Goal: Information Seeking & Learning: Learn about a topic

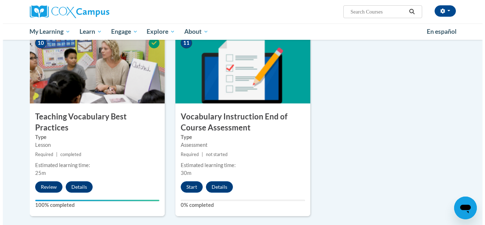
scroll to position [744, 0]
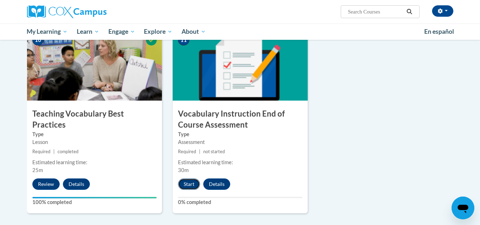
click at [191, 185] on button "Start" at bounding box center [189, 183] width 22 height 11
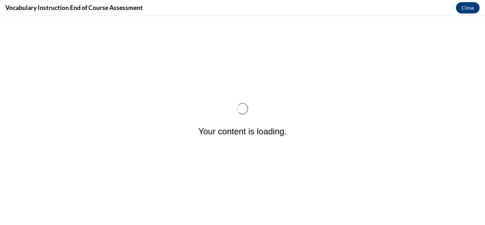
scroll to position [0, 0]
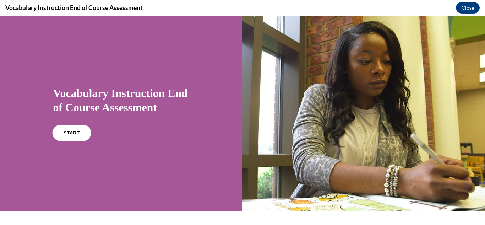
click at [75, 133] on span "START" at bounding box center [71, 132] width 16 height 5
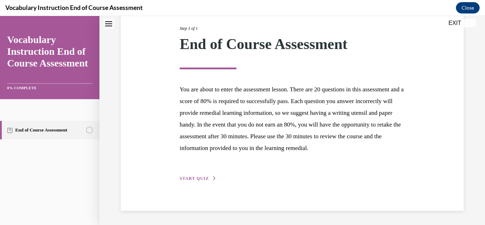
scroll to position [102, 0]
click at [201, 183] on div "Step 1 of 1 End of Course Assessment You are about to enter the assessment less…" at bounding box center [292, 95] width 343 height 230
click at [196, 179] on span "START QUIZ" at bounding box center [194, 178] width 29 height 5
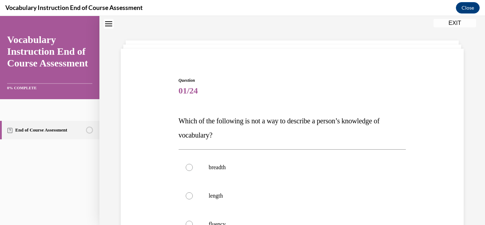
click at [252, 120] on span "Which of the following is not a way to describe a person’s knowledge of vocabul…" at bounding box center [279, 128] width 201 height 22
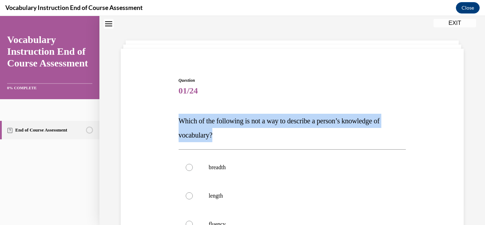
click at [252, 120] on span "Which of the following is not a way to describe a person’s knowledge of vocabul…" at bounding box center [279, 128] width 201 height 22
copy span "Which of the following is not a way to describe a person’s knowledge of vocabul…"
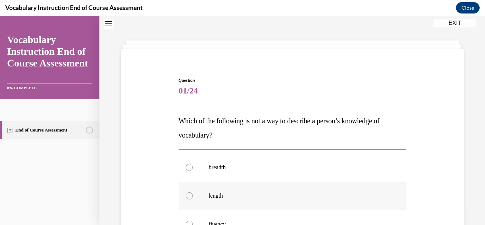
click at [210, 191] on label "length" at bounding box center [293, 195] width 228 height 28
click at [193, 192] on input "length" at bounding box center [189, 195] width 7 height 7
radio input "true"
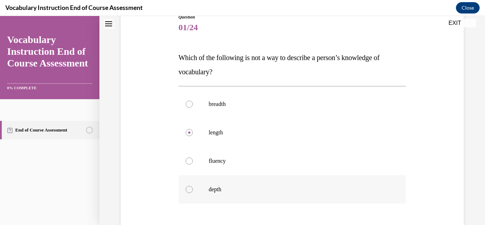
scroll to position [145, 0]
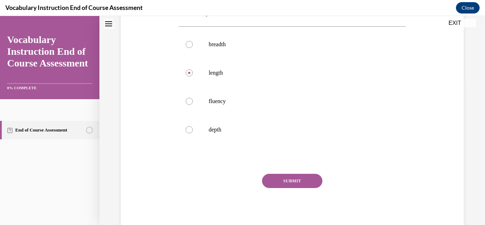
click at [271, 180] on button "SUBMIT" at bounding box center [292, 181] width 60 height 14
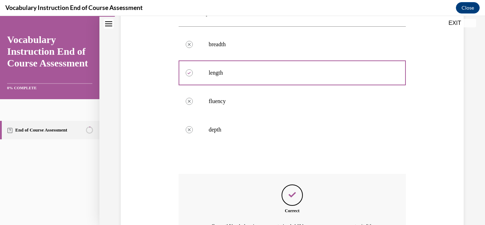
click at [271, 180] on div "Correct Correct! Vocabulary is an unconstrained skill because we can never mast…" at bounding box center [293, 212] width 228 height 77
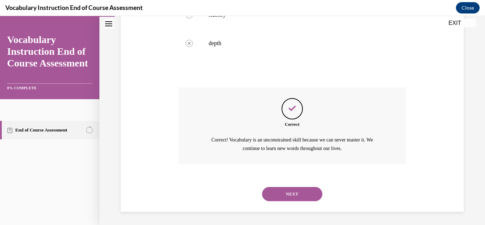
click at [273, 196] on button "NEXT" at bounding box center [292, 194] width 60 height 14
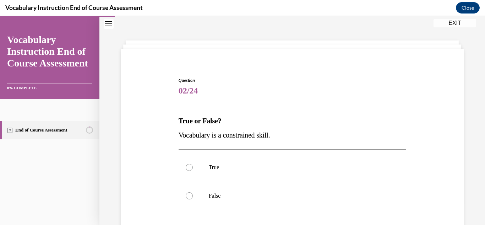
click at [215, 133] on span "Vocabulary is a constrained skill." at bounding box center [225, 135] width 92 height 8
copy p "Vocabulary is a constrained skill."
click at [199, 193] on label "False" at bounding box center [293, 195] width 228 height 28
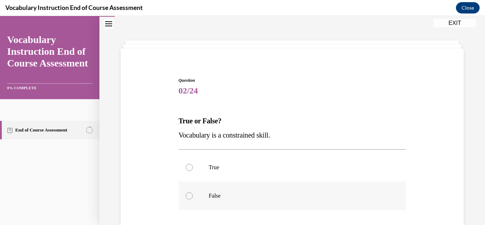
click at [193, 193] on input "False" at bounding box center [189, 195] width 7 height 7
radio input "true"
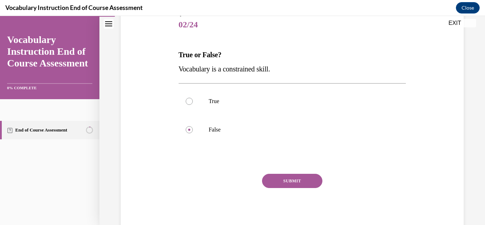
click at [268, 183] on button "SUBMIT" at bounding box center [292, 181] width 60 height 14
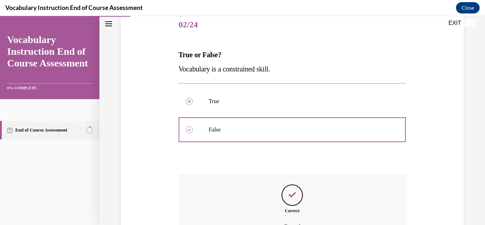
scroll to position [167, 0]
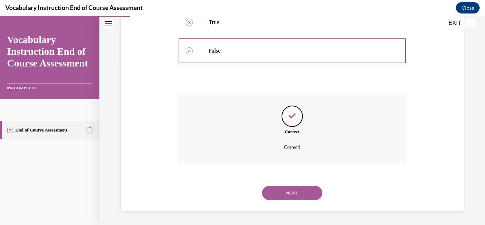
click at [281, 189] on button "NEXT" at bounding box center [292, 193] width 60 height 14
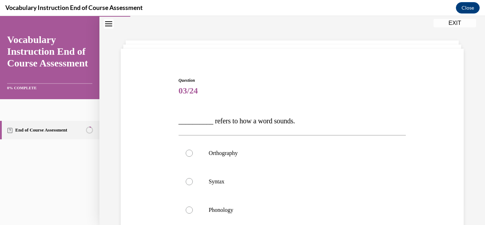
click at [255, 118] on span "__________ refers to how a word sounds." at bounding box center [237, 121] width 116 height 8
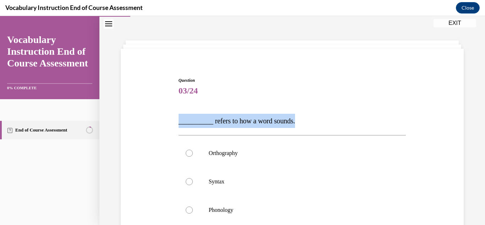
click at [255, 118] on span "__________ refers to how a word sounds." at bounding box center [237, 121] width 116 height 8
copy span "__________ refers to how a word sounds."
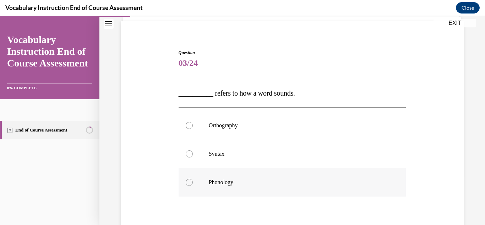
click at [207, 173] on label "Phonology" at bounding box center [293, 182] width 228 height 28
click at [193, 179] on input "Phonology" at bounding box center [189, 182] width 7 height 7
radio input "true"
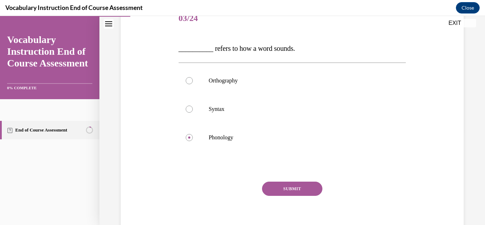
click at [306, 187] on button "SUBMIT" at bounding box center [292, 188] width 60 height 14
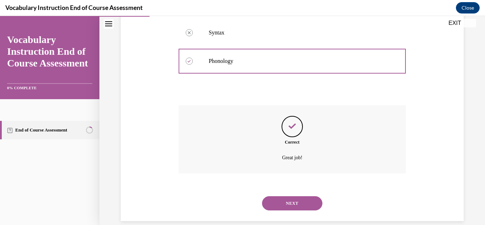
click at [271, 201] on button "NEXT" at bounding box center [292, 203] width 60 height 14
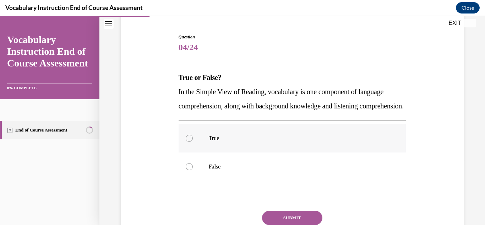
click at [227, 152] on label "True" at bounding box center [293, 138] width 228 height 28
click at [193, 142] on input "True" at bounding box center [189, 138] width 7 height 7
radio input "true"
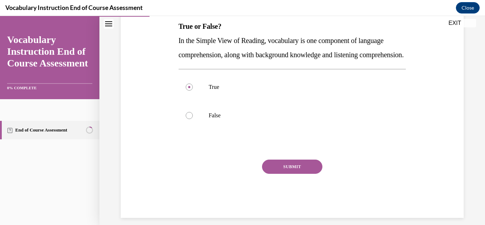
click at [299, 174] on button "SUBMIT" at bounding box center [292, 166] width 60 height 14
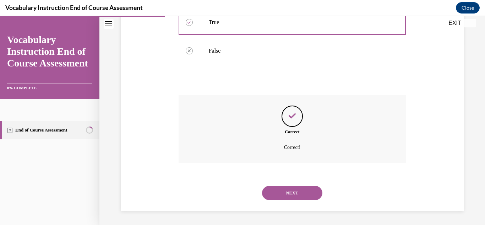
click at [278, 200] on button "NEXT" at bounding box center [292, 193] width 60 height 14
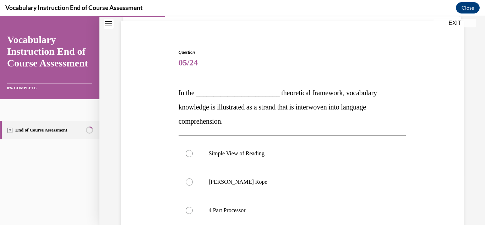
scroll to position [50, 0]
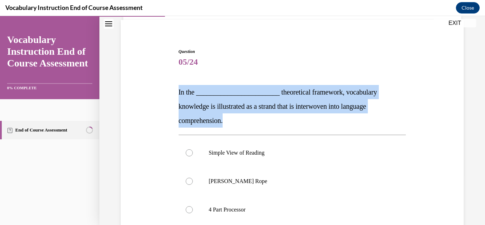
drag, startPoint x: 232, startPoint y: 124, endPoint x: 169, endPoint y: 88, distance: 72.5
click at [169, 88] on div "Question 05/24 In the ________________________ theoretical framework, vocabular…" at bounding box center [292, 169] width 347 height 285
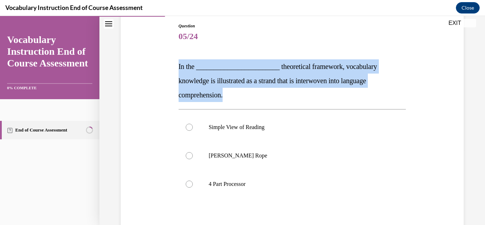
scroll to position [76, 0]
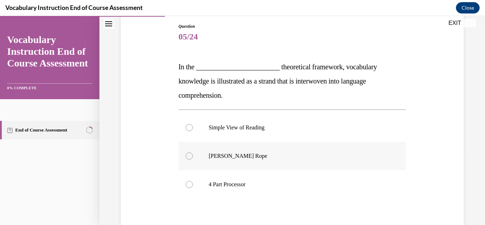
click at [234, 153] on p "Scarborough's Rope" at bounding box center [299, 155] width 180 height 7
click at [193, 153] on input "Scarborough's Rope" at bounding box center [189, 155] width 7 height 7
radio input "true"
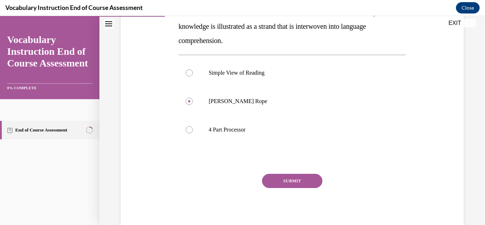
click at [287, 188] on div "SUBMIT NEXT" at bounding box center [293, 203] width 228 height 58
click at [284, 182] on button "SUBMIT" at bounding box center [292, 181] width 60 height 14
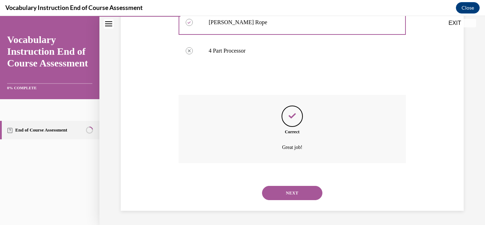
click at [278, 196] on button "NEXT" at bounding box center [292, 193] width 60 height 14
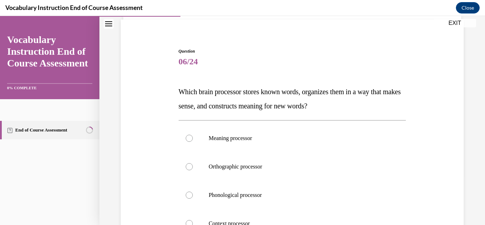
scroll to position [51, 0]
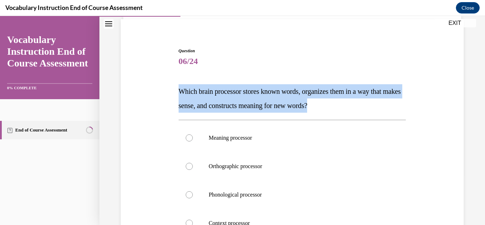
drag, startPoint x: 352, startPoint y: 107, endPoint x: 170, endPoint y: 93, distance: 181.6
click at [170, 93] on div "Question 06/24 Which brain processor stores known words, organizes them in a wa…" at bounding box center [292, 175] width 347 height 299
copy span "Which brain processor stores known words, organizes them in a way that makes se…"
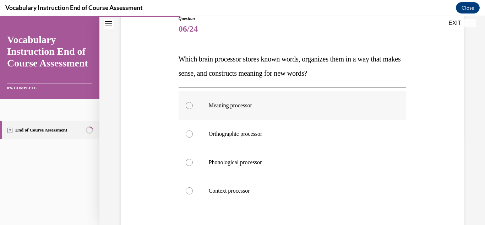
click at [244, 99] on label "Meaning processor" at bounding box center [293, 105] width 228 height 28
click at [193, 102] on input "Meaning processor" at bounding box center [189, 105] width 7 height 7
radio input "true"
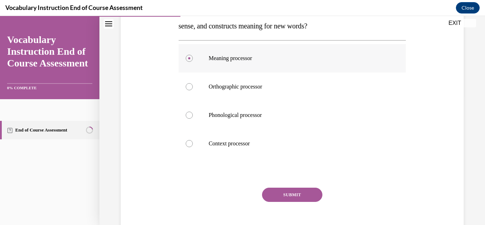
scroll to position [145, 0]
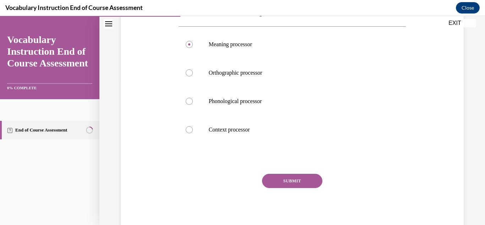
click at [300, 176] on button "SUBMIT" at bounding box center [292, 181] width 60 height 14
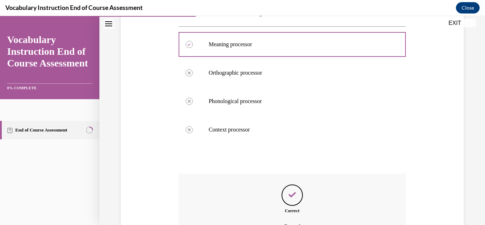
scroll to position [223, 0]
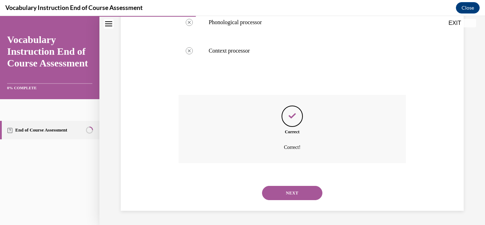
click at [275, 197] on button "NEXT" at bounding box center [292, 193] width 60 height 14
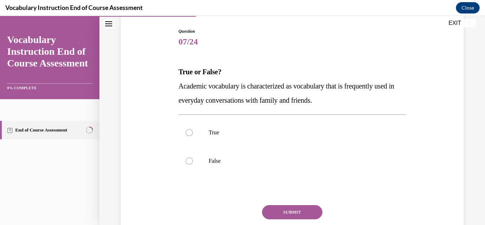
scroll to position [70, 0]
click at [333, 103] on span "Academic vocabulary is characterized as vocabulary that is frequently used in e…" at bounding box center [287, 94] width 216 height 22
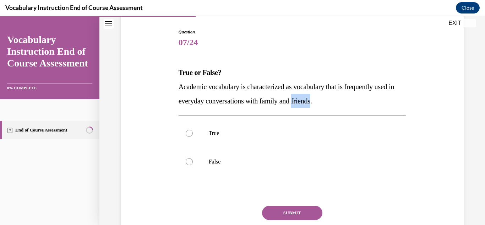
click at [333, 103] on span "Academic vocabulary is characterized as vocabulary that is frequently used in e…" at bounding box center [287, 94] width 216 height 22
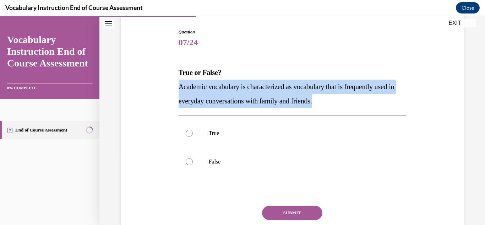
click at [333, 103] on span "Academic vocabulary is characterized as vocabulary that is frequently used in e…" at bounding box center [287, 94] width 216 height 22
copy span "Academic vocabulary is characterized as vocabulary that is frequently used in e…"
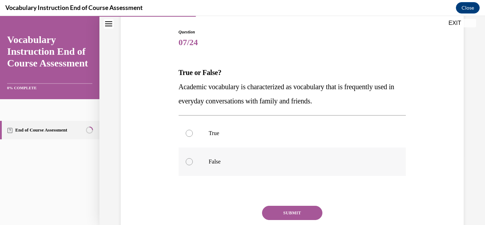
click at [209, 171] on label "False" at bounding box center [293, 161] width 228 height 28
click at [193, 165] on input "False" at bounding box center [189, 161] width 7 height 7
radio input "true"
click at [287, 215] on button "SUBMIT" at bounding box center [292, 213] width 60 height 14
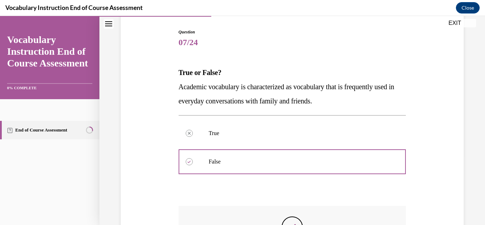
scroll to position [189, 0]
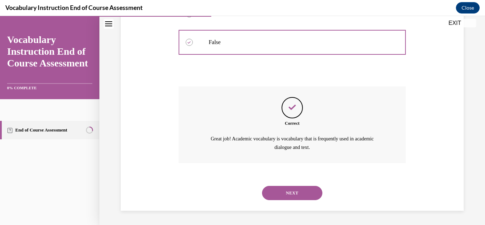
click at [272, 191] on button "NEXT" at bounding box center [292, 193] width 60 height 14
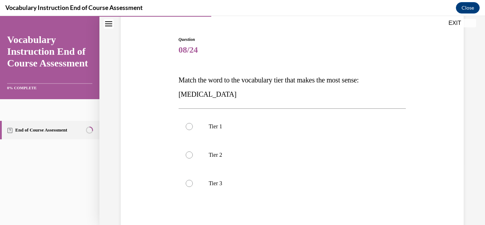
scroll to position [62, 0]
click at [235, 83] on span "Match the word to the vocabulary tier that makes the most sense: anaphylaxis" at bounding box center [269, 87] width 180 height 22
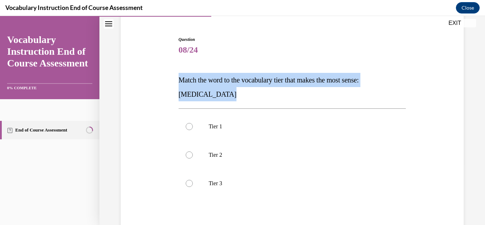
click at [235, 83] on span "Match the word to the vocabulary tier that makes the most sense: anaphylaxis" at bounding box center [269, 87] width 180 height 22
copy span "Match the word to the vocabulary tier that makes the most sense: anaphylaxis"
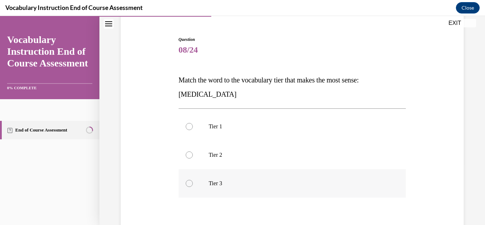
click at [211, 183] on p "Tier 3" at bounding box center [299, 183] width 180 height 7
click at [193, 183] on input "Tier 3" at bounding box center [189, 183] width 7 height 7
radio input "true"
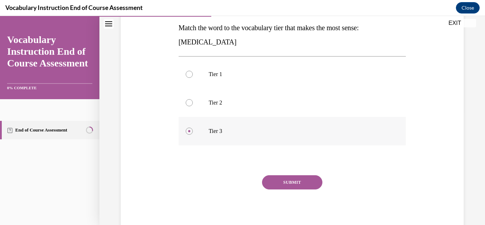
scroll to position [116, 0]
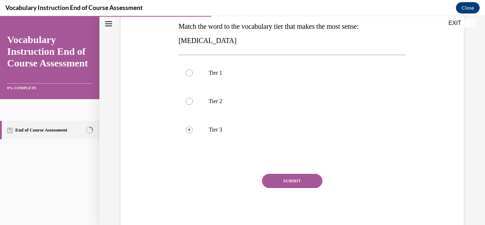
click at [298, 175] on button "SUBMIT" at bounding box center [292, 181] width 60 height 14
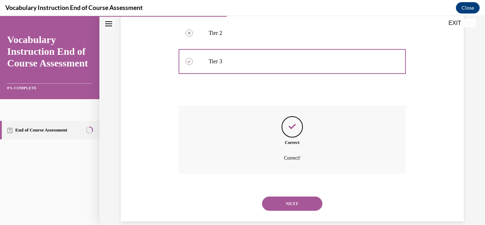
click at [281, 205] on button "NEXT" at bounding box center [292, 203] width 60 height 14
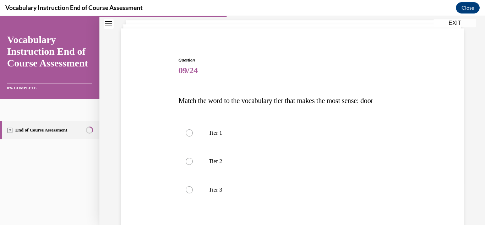
scroll to position [43, 0]
click at [272, 102] on span "Match the word to the vocabulary tier that makes the most sense: door" at bounding box center [276, 100] width 195 height 8
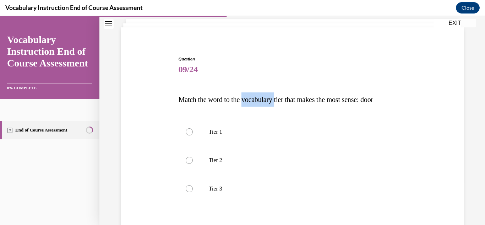
click at [272, 102] on span "Match the word to the vocabulary tier that makes the most sense: door" at bounding box center [276, 100] width 195 height 8
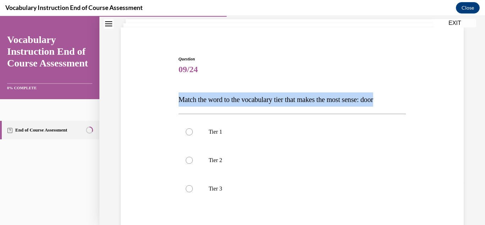
click at [272, 102] on span "Match the word to the vocabulary tier that makes the most sense: door" at bounding box center [276, 100] width 195 height 8
copy span "Match the word to the vocabulary tier that makes the most sense: door"
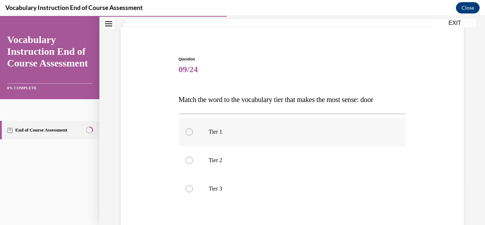
click at [220, 123] on label "Tier 1" at bounding box center [293, 132] width 228 height 28
click at [193, 128] on input "Tier 1" at bounding box center [189, 131] width 7 height 7
radio input "true"
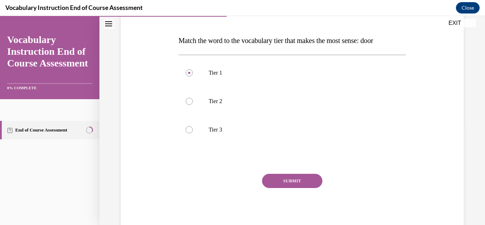
click at [280, 183] on button "SUBMIT" at bounding box center [292, 181] width 60 height 14
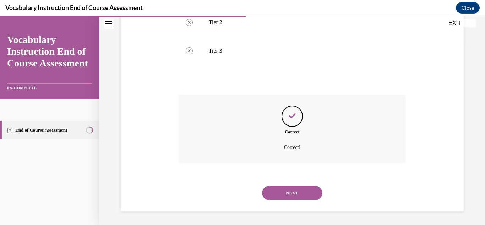
click at [280, 187] on button "NEXT" at bounding box center [292, 193] width 60 height 14
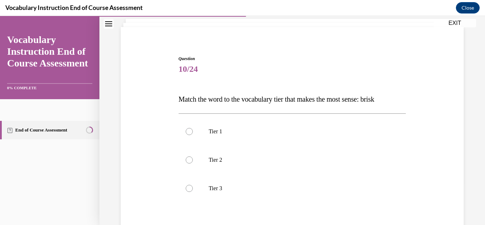
scroll to position [45, 0]
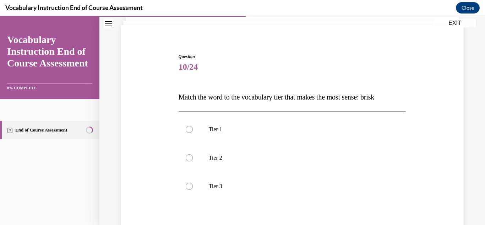
click at [282, 96] on span "Match the word to the vocabulary tier that makes the most sense: brisk" at bounding box center [277, 97] width 196 height 8
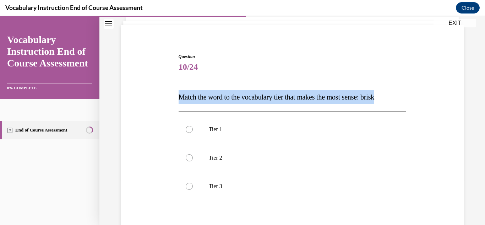
click at [282, 96] on span "Match the word to the vocabulary tier that makes the most sense: brisk" at bounding box center [277, 97] width 196 height 8
copy span "Match the word to the vocabulary tier that makes the most sense: brisk"
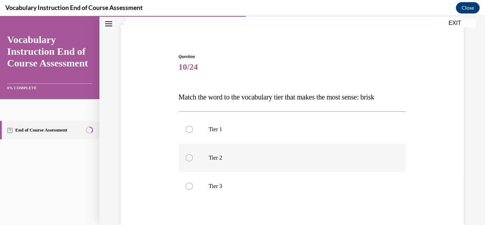
click at [199, 159] on label "Tier 2" at bounding box center [293, 157] width 228 height 28
click at [193, 159] on input "Tier 2" at bounding box center [189, 157] width 7 height 7
radio input "true"
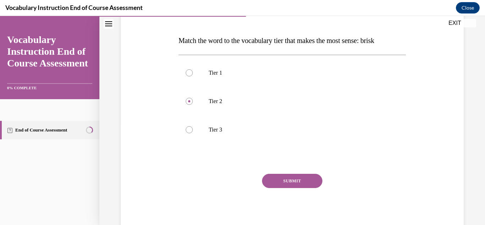
click at [282, 182] on button "SUBMIT" at bounding box center [292, 181] width 60 height 14
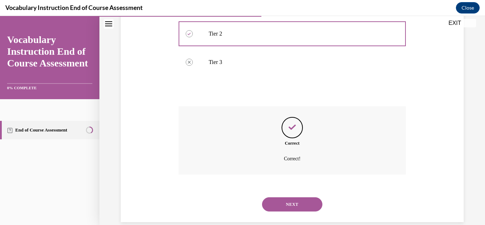
click at [285, 203] on button "NEXT" at bounding box center [292, 204] width 60 height 14
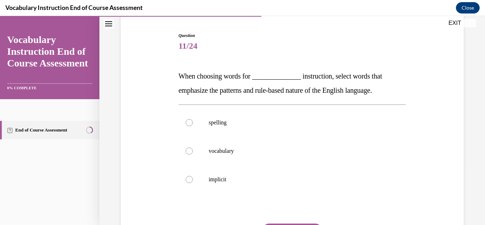
scroll to position [71, 0]
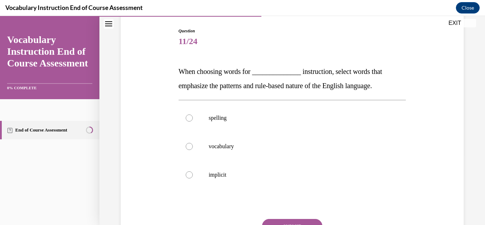
click at [350, 70] on span "When choosing words for ______________ instruction, select words that emphasize…" at bounding box center [280, 78] width 203 height 22
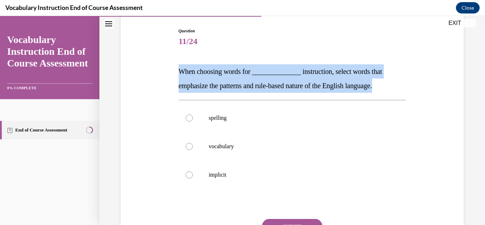
click at [350, 70] on span "When choosing words for ______________ instruction, select words that emphasize…" at bounding box center [280, 78] width 203 height 22
copy span "When choosing words for ______________ instruction, select words that emphasize…"
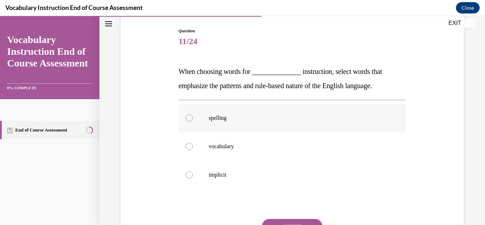
click at [214, 107] on label "spelling" at bounding box center [293, 118] width 228 height 28
click at [193, 114] on input "spelling" at bounding box center [189, 117] width 7 height 7
radio input "true"
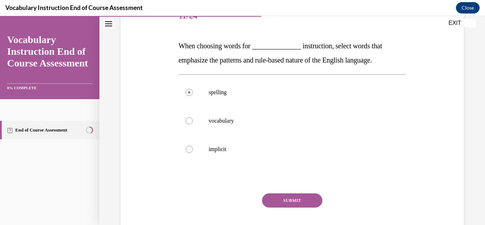
scroll to position [97, 0]
click at [296, 200] on button "SUBMIT" at bounding box center [292, 200] width 60 height 14
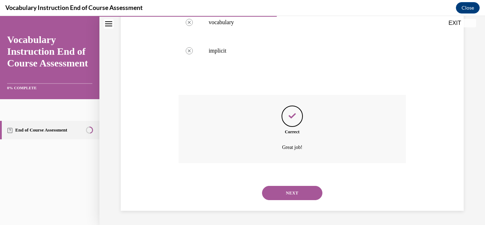
click at [285, 196] on button "NEXT" at bounding box center [292, 193] width 60 height 14
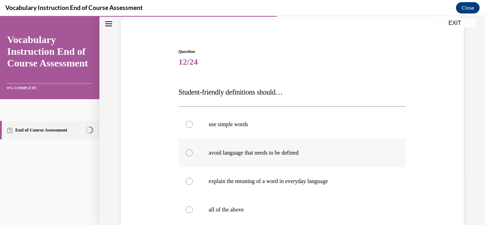
scroll to position [51, 0]
click at [245, 97] on p "Student-friendly definitions should…" at bounding box center [293, 92] width 228 height 14
click at [246, 99] on div "Question 12/24 Student-friendly definitions should… use simple words avoid lang…" at bounding box center [293, 179] width 228 height 263
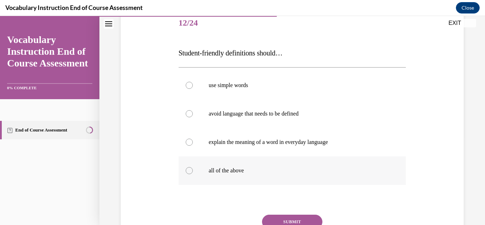
scroll to position [90, 0]
click at [229, 169] on p "all of the above" at bounding box center [299, 170] width 180 height 7
click at [193, 169] on input "all of the above" at bounding box center [189, 170] width 7 height 7
radio input "true"
click at [271, 215] on button "SUBMIT" at bounding box center [292, 221] width 60 height 14
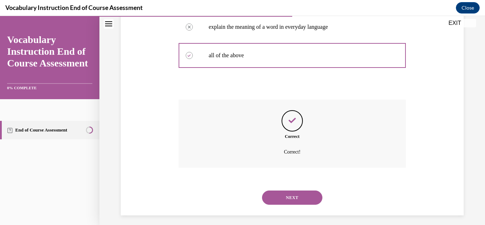
scroll to position [209, 0]
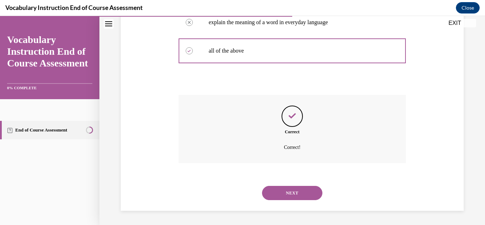
click at [266, 191] on button "NEXT" at bounding box center [292, 193] width 60 height 14
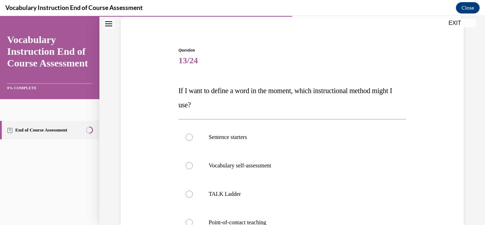
scroll to position [53, 0]
click at [232, 89] on span "If I want to define a word in the moment, which instructional method might I us…" at bounding box center [286, 97] width 214 height 22
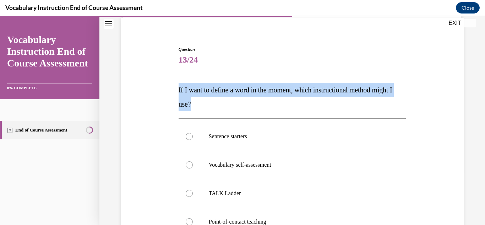
click at [232, 89] on span "If I want to define a word in the moment, which instructional method might I us…" at bounding box center [286, 97] width 214 height 22
copy span "If I want to define a word in the moment, which instructional method might I us…"
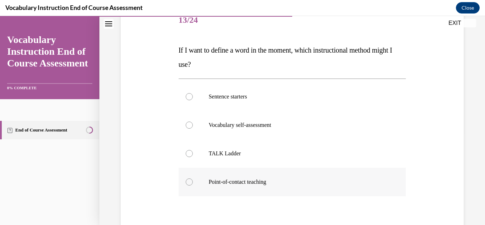
click at [227, 177] on label "Point-of-contact teaching" at bounding box center [293, 182] width 228 height 28
click at [193, 178] on input "Point-of-contact teaching" at bounding box center [189, 181] width 7 height 7
radio input "true"
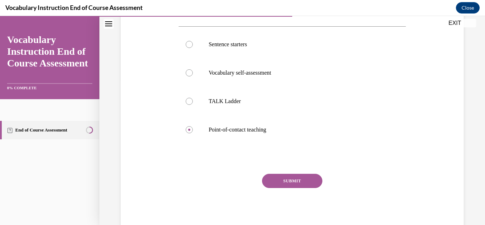
click at [276, 176] on button "SUBMIT" at bounding box center [292, 181] width 60 height 14
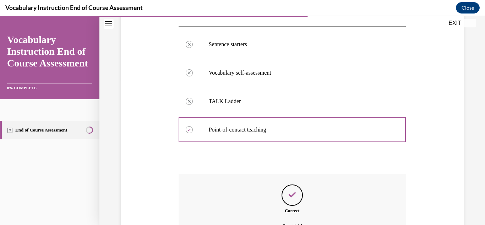
drag, startPoint x: 276, startPoint y: 176, endPoint x: 280, endPoint y: 196, distance: 19.7
drag, startPoint x: 280, startPoint y: 196, endPoint x: 238, endPoint y: 196, distance: 42.6
click at [238, 196] on div "Correct Great job!" at bounding box center [293, 208] width 228 height 68
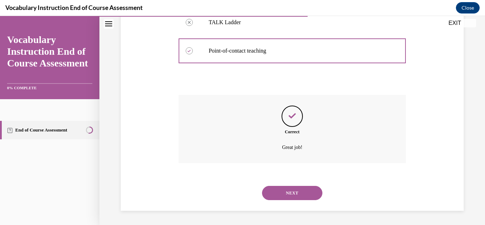
click at [281, 189] on button "NEXT" at bounding box center [292, 193] width 60 height 14
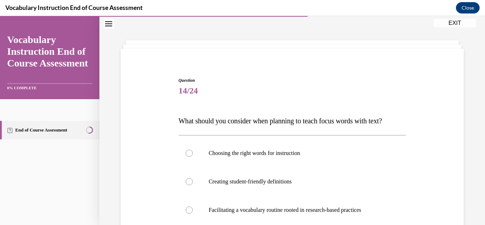
click at [269, 122] on span "What should you consider when planning to teach focus words with text?" at bounding box center [280, 121] width 203 height 8
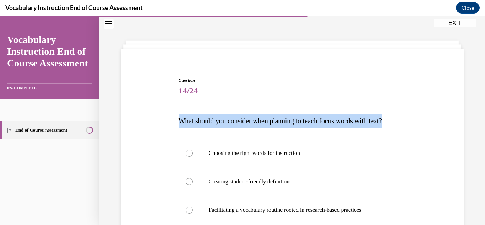
click at [269, 122] on span "What should you consider when planning to teach focus words with text?" at bounding box center [280, 121] width 203 height 8
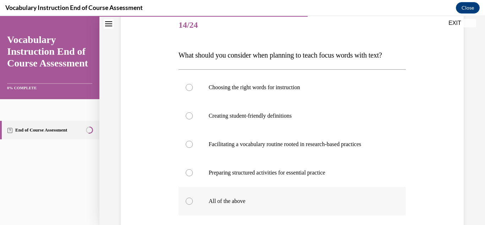
click at [281, 197] on label "All of the above" at bounding box center [293, 201] width 228 height 28
click at [193, 197] on input "All of the above" at bounding box center [189, 200] width 7 height 7
radio input "true"
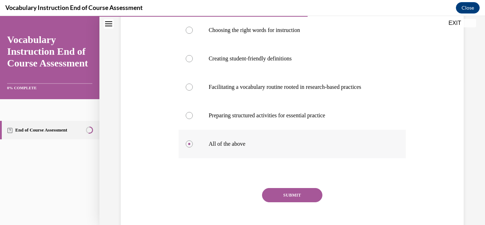
scroll to position [159, 0]
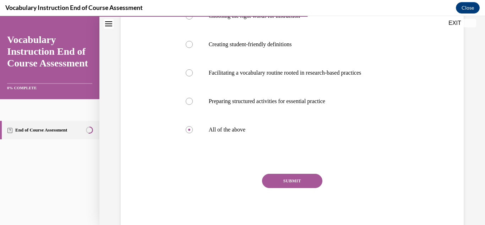
click at [295, 179] on button "SUBMIT" at bounding box center [292, 181] width 60 height 14
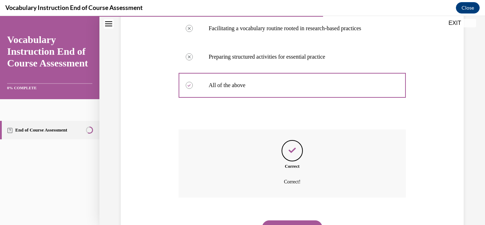
scroll to position [204, 0]
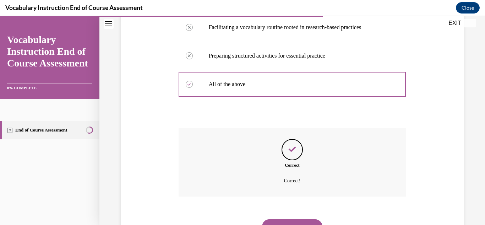
click at [276, 221] on button "NEXT" at bounding box center [292, 226] width 60 height 14
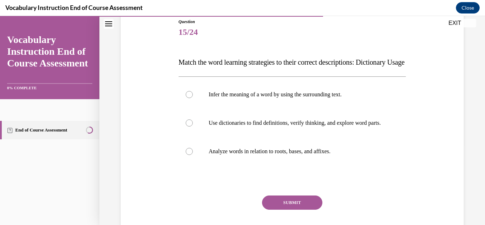
scroll to position [81, 0]
click at [246, 126] on p "Use dictionaries to find definitions, verify thinking, and explore word parts." at bounding box center [299, 122] width 180 height 7
click at [193, 126] on input "Use dictionaries to find definitions, verify thinking, and explore word parts." at bounding box center [189, 122] width 7 height 7
radio input "true"
click at [276, 209] on button "SUBMIT" at bounding box center [292, 202] width 60 height 14
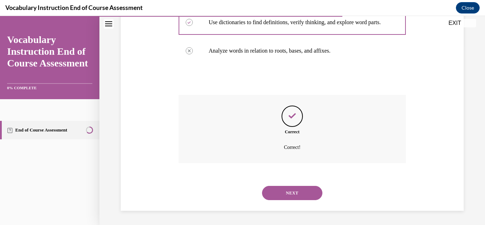
scroll to position [200, 0]
click at [269, 194] on button "NEXT" at bounding box center [292, 193] width 60 height 14
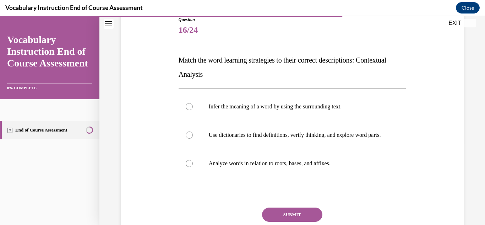
scroll to position [83, 0]
click at [251, 107] on p "Infer the meaning of a word by using the surrounding text." at bounding box center [299, 106] width 180 height 7
click at [193, 107] on input "Infer the meaning of a word by using the surrounding text." at bounding box center [189, 106] width 7 height 7
radio input "true"
click at [273, 213] on div "Question 16/24 Match the word learning strategies to their correct descriptions…" at bounding box center [293, 140] width 228 height 249
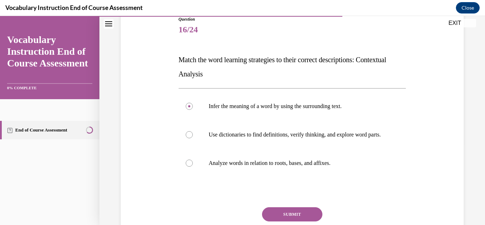
click at [271, 220] on button "SUBMIT" at bounding box center [292, 214] width 60 height 14
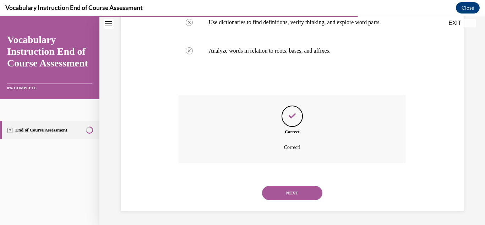
click at [276, 192] on button "NEXT" at bounding box center [292, 193] width 60 height 14
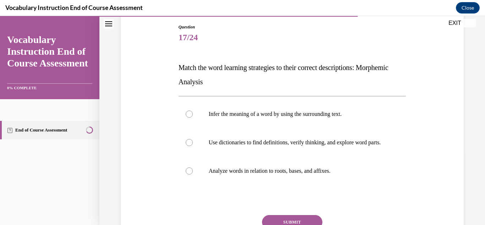
scroll to position [75, 0]
click at [274, 183] on label "Analyze words in relation to roots, bases, and affixes." at bounding box center [293, 171] width 228 height 28
click at [193, 175] on input "Analyze words in relation to roots, bases, and affixes." at bounding box center [189, 171] width 7 height 7
radio input "true"
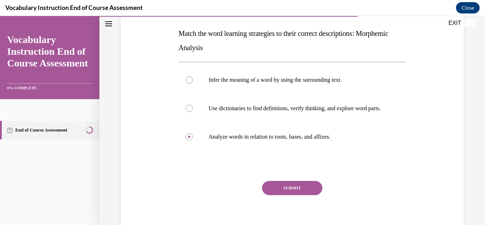
scroll to position [109, 0]
click at [282, 190] on button "SUBMIT" at bounding box center [292, 187] width 60 height 14
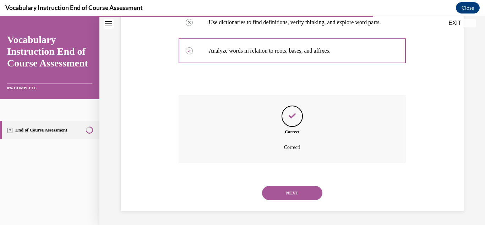
click at [274, 195] on button "NEXT" at bounding box center [292, 193] width 60 height 14
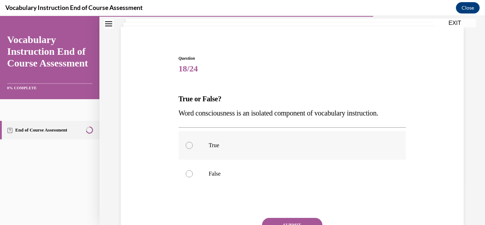
scroll to position [44, 0]
click at [274, 116] on span "Word consciousness is an isolated component of vocabulary instruction." at bounding box center [279, 113] width 200 height 8
click at [197, 165] on label "False" at bounding box center [293, 173] width 228 height 28
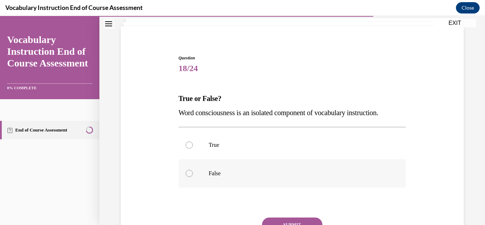
click at [193, 170] on input "False" at bounding box center [189, 173] width 7 height 7
radio input "true"
click at [274, 220] on button "SUBMIT" at bounding box center [292, 224] width 60 height 14
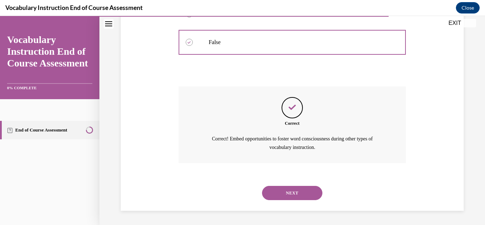
click at [284, 193] on button "NEXT" at bounding box center [292, 193] width 60 height 14
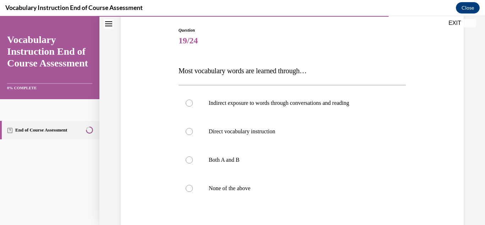
scroll to position [72, 0]
click at [230, 159] on p "Both A and B" at bounding box center [299, 159] width 180 height 7
click at [193, 159] on input "Both A and B" at bounding box center [189, 159] width 7 height 7
radio input "true"
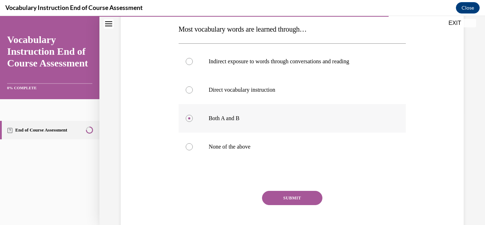
scroll to position [130, 0]
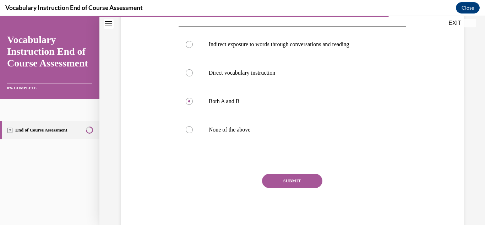
click at [263, 178] on button "SUBMIT" at bounding box center [292, 181] width 60 height 14
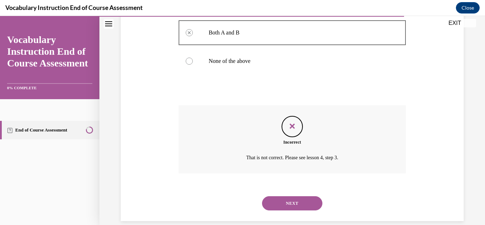
click at [268, 202] on button "NEXT" at bounding box center [292, 203] width 60 height 14
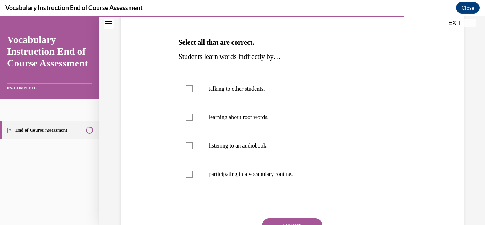
scroll to position [101, 0]
click at [245, 88] on p "talking to other students." at bounding box center [299, 88] width 180 height 7
click at [193, 88] on input "talking to other students." at bounding box center [189, 88] width 7 height 7
checkbox input "true"
click at [238, 141] on p "listening to an audiobook." at bounding box center [299, 144] width 180 height 7
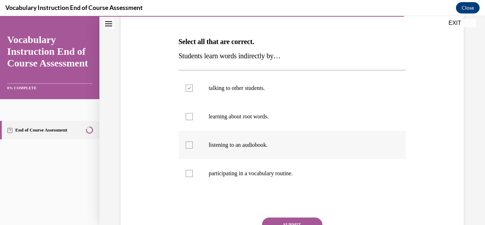
click at [193, 141] on input "listening to an audiobook." at bounding box center [189, 144] width 7 height 7
checkbox input "true"
click at [234, 109] on label "learning about root words." at bounding box center [293, 116] width 228 height 28
click at [193, 113] on input "learning about root words." at bounding box center [189, 116] width 7 height 7
checkbox input "true"
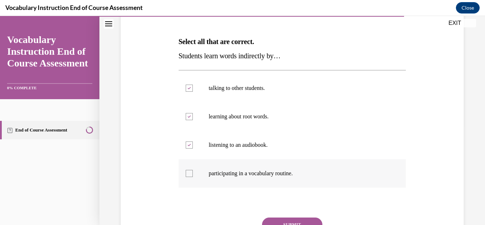
click at [233, 170] on p "participating in a vocabulary routine." at bounding box center [299, 173] width 180 height 7
click at [193, 170] on input "participating in a vocabulary routine." at bounding box center [189, 173] width 7 height 7
checkbox input "true"
click at [285, 222] on button "SUBMIT" at bounding box center [292, 224] width 60 height 14
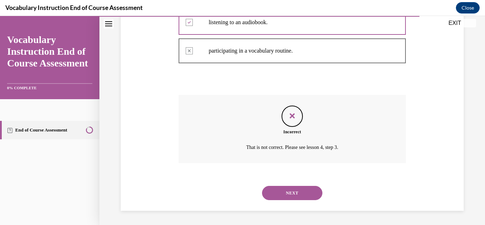
click at [283, 191] on button "NEXT" at bounding box center [292, 193] width 60 height 14
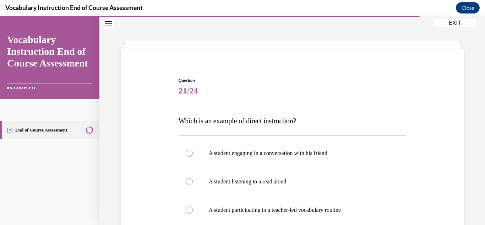
scroll to position [66, 0]
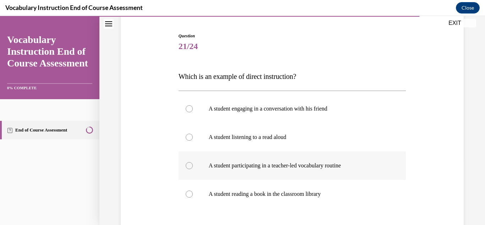
click at [254, 159] on label "A student participating in a teacher-led vocabulary routine" at bounding box center [293, 165] width 228 height 28
click at [193, 162] on input "A student participating in a teacher-led vocabulary routine" at bounding box center [189, 165] width 7 height 7
radio input "true"
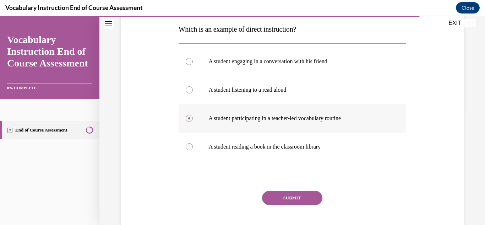
scroll to position [114, 0]
click at [265, 199] on button "SUBMIT" at bounding box center [292, 197] width 60 height 14
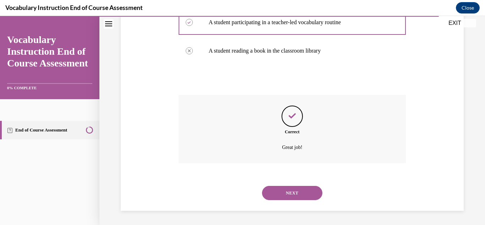
click at [267, 195] on button "NEXT" at bounding box center [292, 193] width 60 height 14
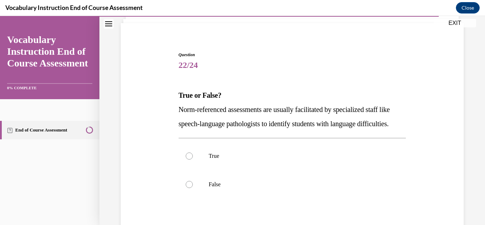
scroll to position [48, 0]
click at [225, 118] on p "Norm-referenced assessments are usually facilitated by specialized staff like s…" at bounding box center [293, 116] width 228 height 28
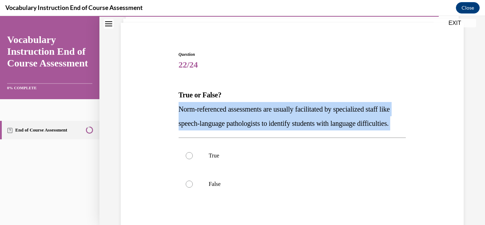
click at [225, 118] on p "Norm-referenced assessments are usually facilitated by specialized staff like s…" at bounding box center [293, 116] width 228 height 28
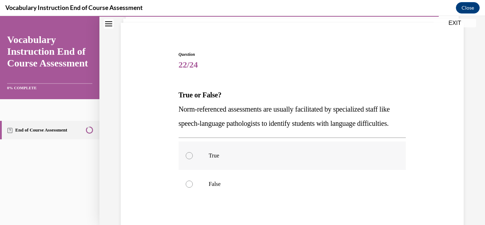
click at [204, 167] on label "True" at bounding box center [293, 155] width 228 height 28
click at [193, 159] on input "True" at bounding box center [189, 155] width 7 height 7
radio input "true"
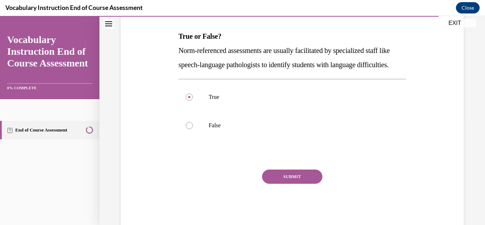
scroll to position [107, 0]
click at [273, 183] on button "SUBMIT" at bounding box center [292, 176] width 60 height 14
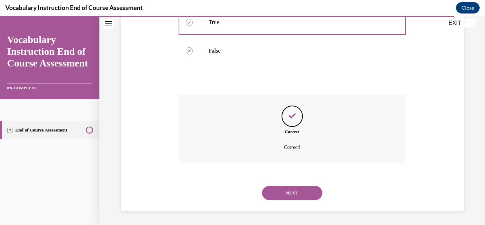
click at [279, 199] on button "NEXT" at bounding box center [292, 193] width 60 height 14
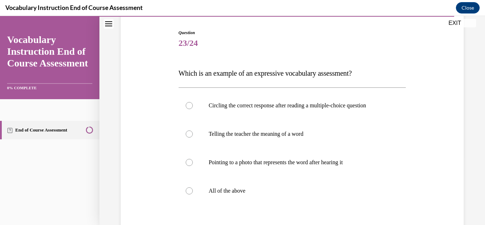
scroll to position [70, 0]
click at [233, 133] on p "Telling the teacher the meaning of a word" at bounding box center [299, 133] width 180 height 7
click at [193, 133] on input "Telling the teacher the meaning of a word" at bounding box center [189, 133] width 7 height 7
radio input "true"
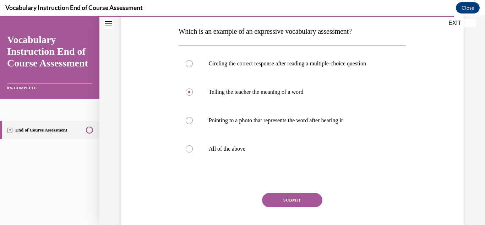
click at [279, 197] on button "SUBMIT" at bounding box center [292, 200] width 60 height 14
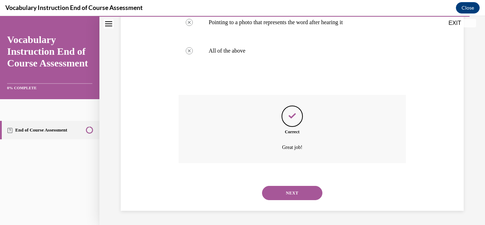
click at [271, 193] on button "NEXT" at bounding box center [292, 193] width 60 height 14
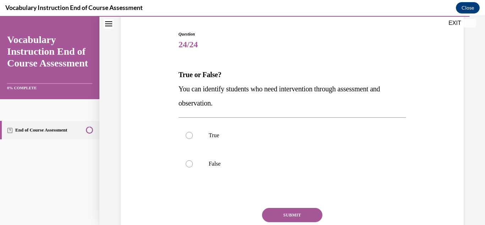
scroll to position [67, 0]
click at [216, 134] on p "True" at bounding box center [299, 135] width 180 height 7
click at [193, 134] on input "True" at bounding box center [189, 135] width 7 height 7
radio input "true"
click at [293, 214] on button "SUBMIT" at bounding box center [292, 215] width 60 height 14
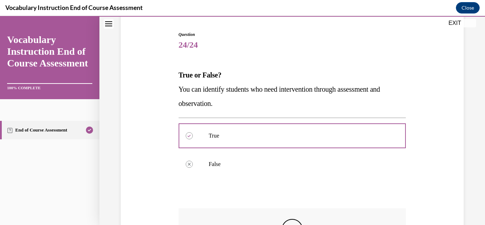
scroll to position [181, 0]
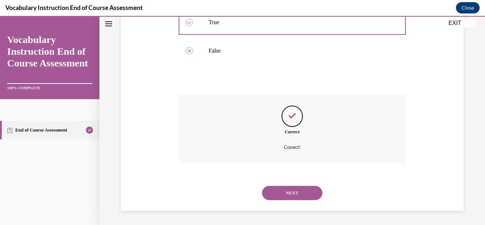
click at [290, 194] on button "NEXT" at bounding box center [292, 193] width 60 height 14
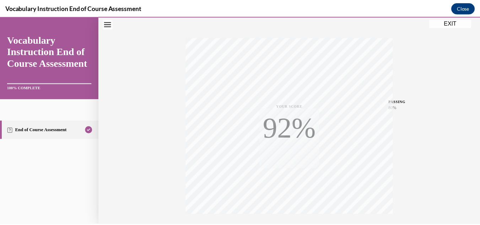
scroll to position [155, 0]
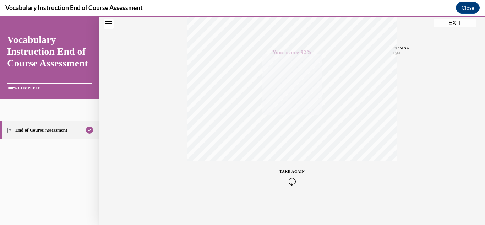
click at [447, 25] on button "EXIT" at bounding box center [455, 23] width 43 height 9
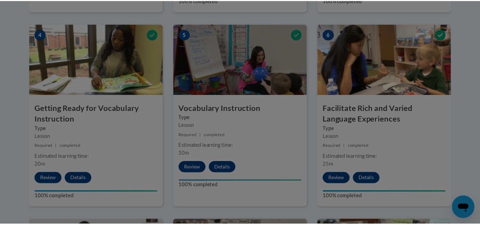
scroll to position [323, 0]
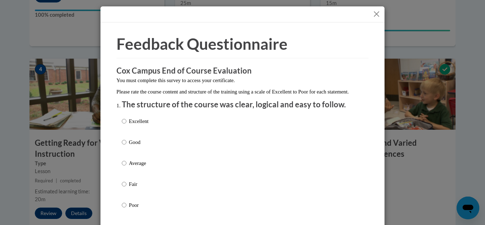
click at [372, 15] on button "Close" at bounding box center [376, 14] width 9 height 9
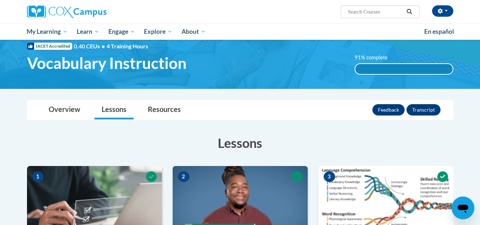
scroll to position [20, 0]
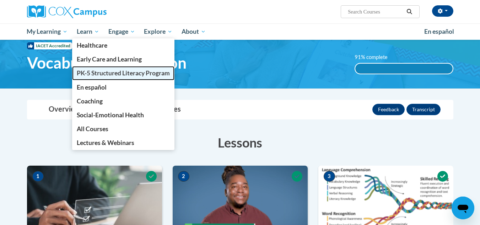
click at [92, 71] on span "PK-5 Structured Literacy Program" at bounding box center [123, 72] width 93 height 7
